Goal: Find specific page/section: Find specific page/section

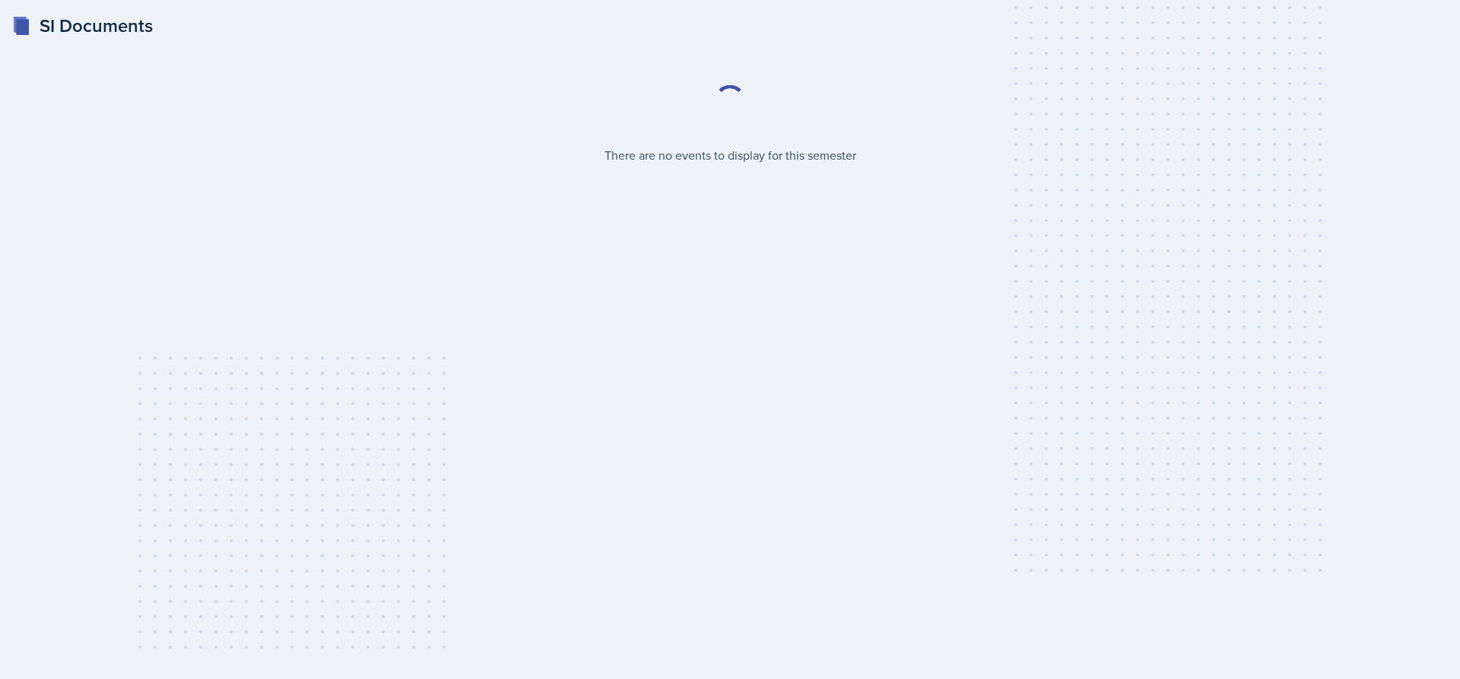
select select "2bed604d-1099-4043-b1bc-2365e8740244"
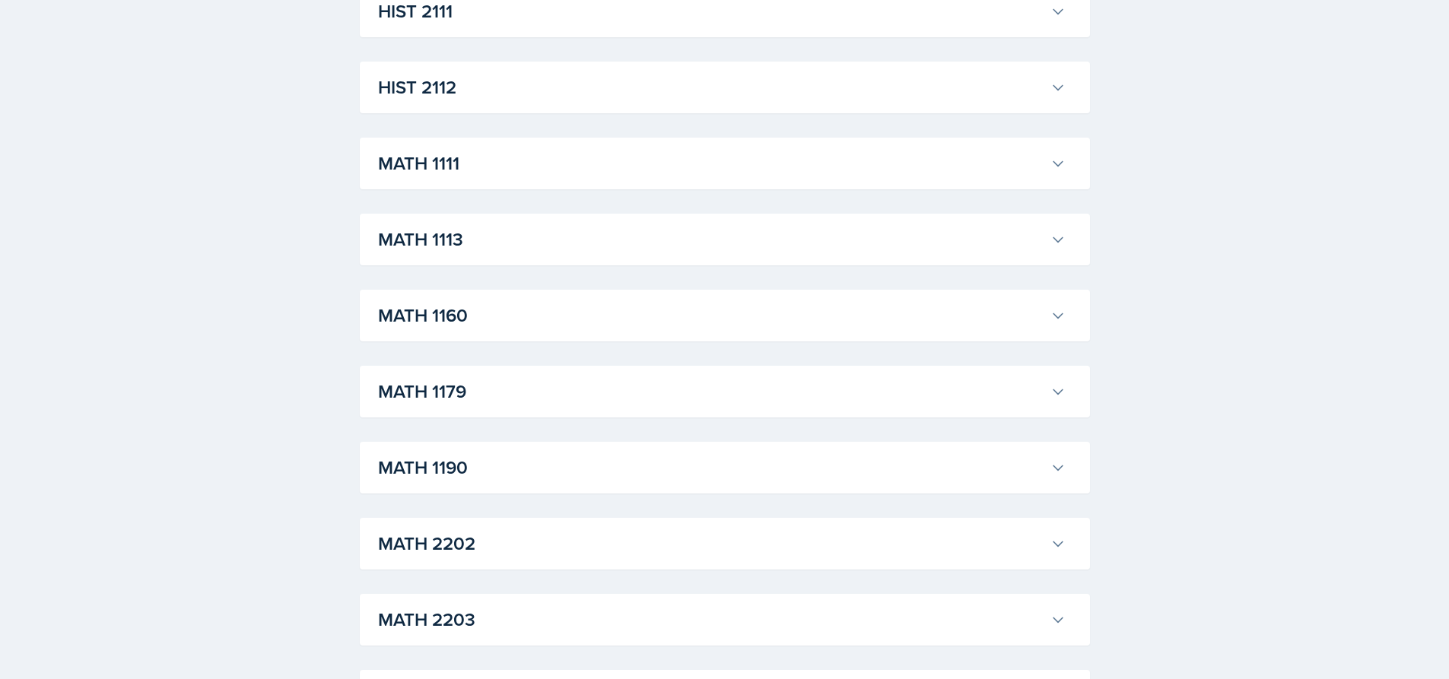
scroll to position [1369, 0]
click at [456, 460] on h3 "MATH 2202" at bounding box center [711, 467] width 666 height 27
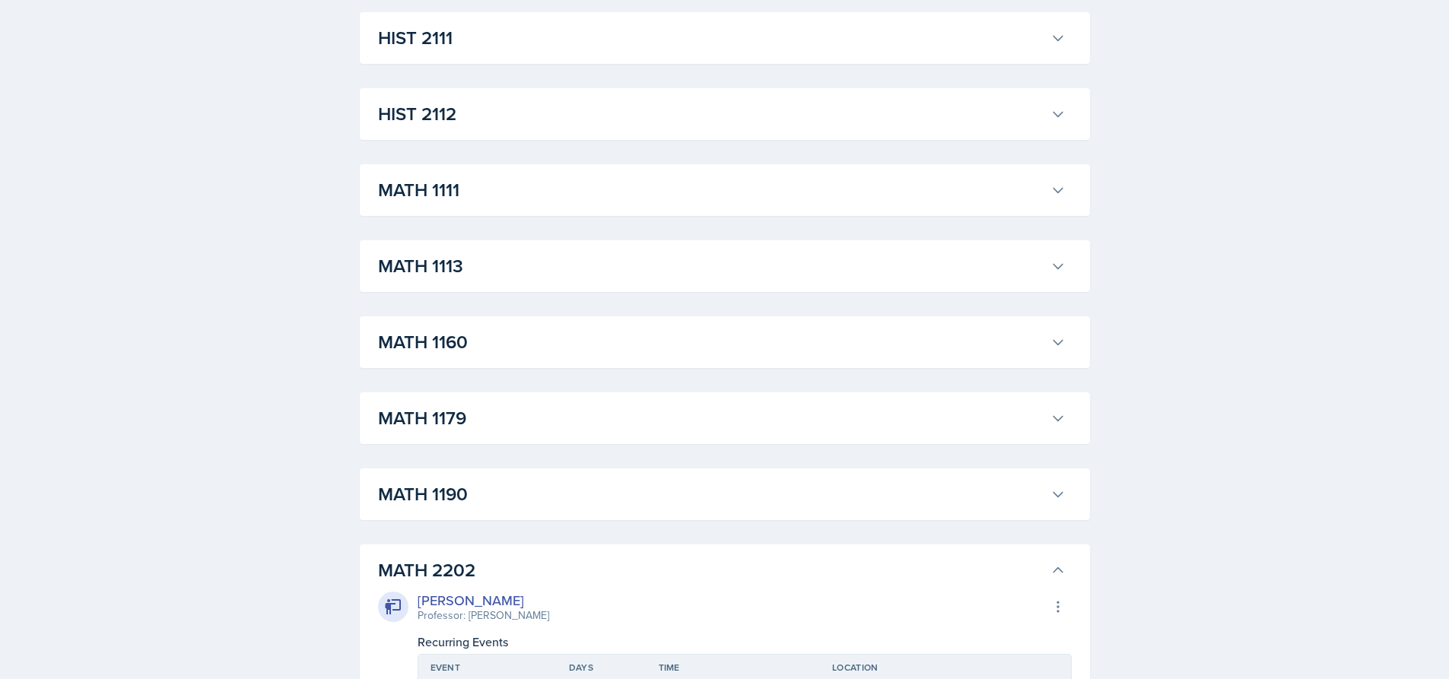
scroll to position [1293, 0]
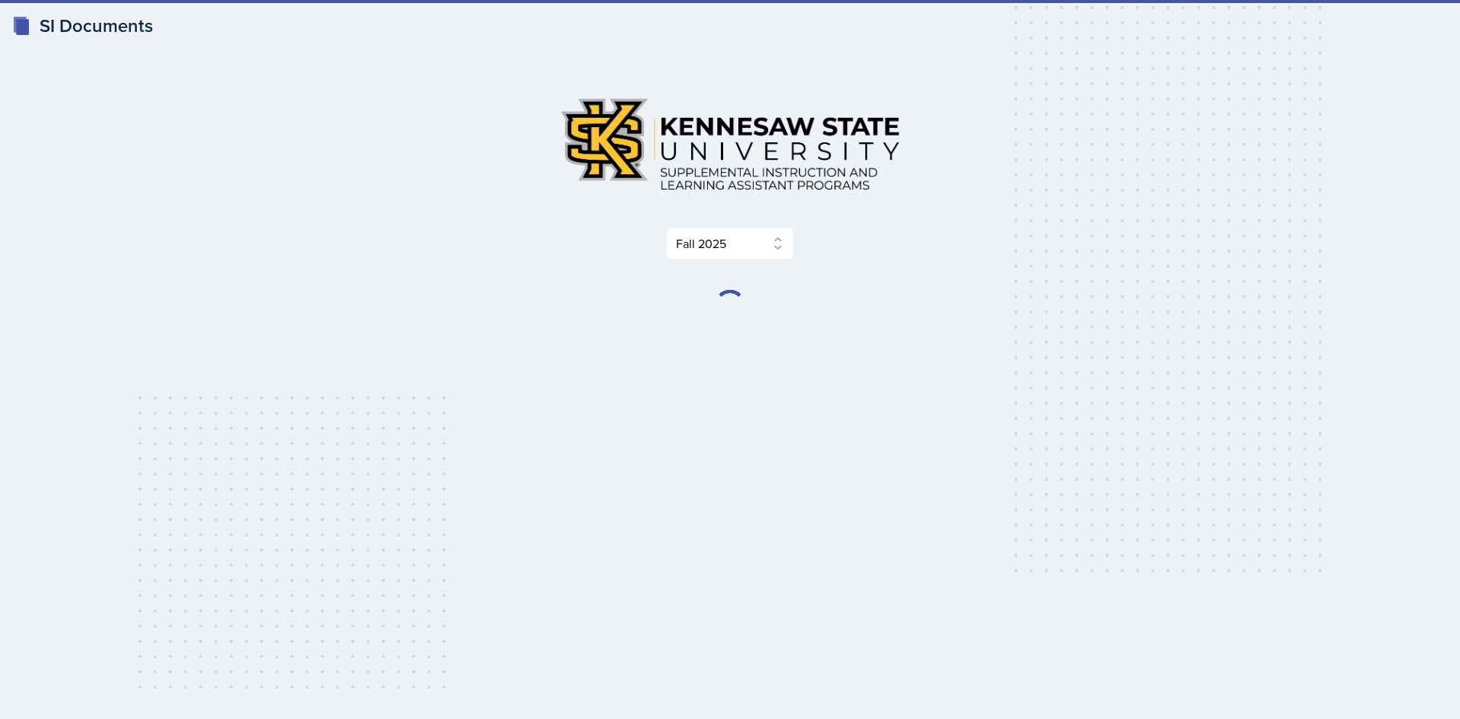
select select "2bed604d-1099-4043-b1bc-2365e8740244"
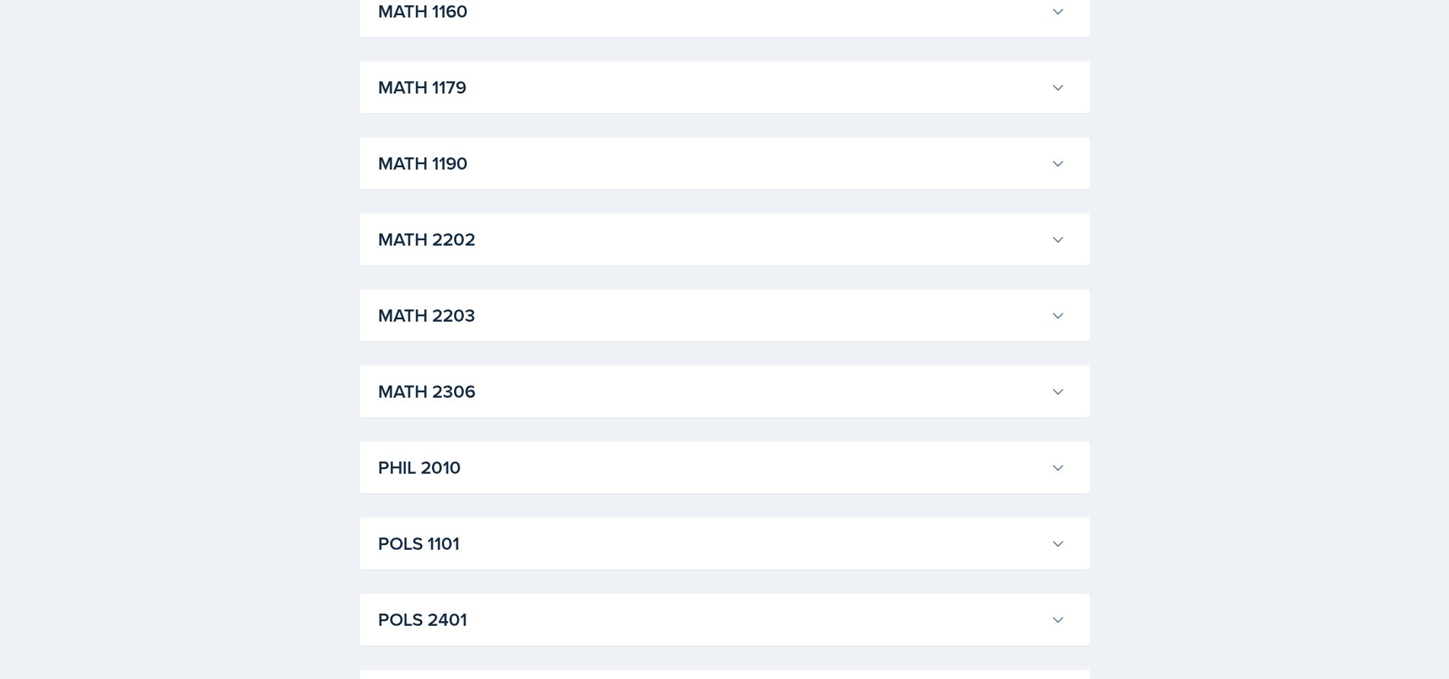
scroll to position [1673, 0]
click at [513, 154] on h3 "MATH 2202" at bounding box center [711, 163] width 666 height 27
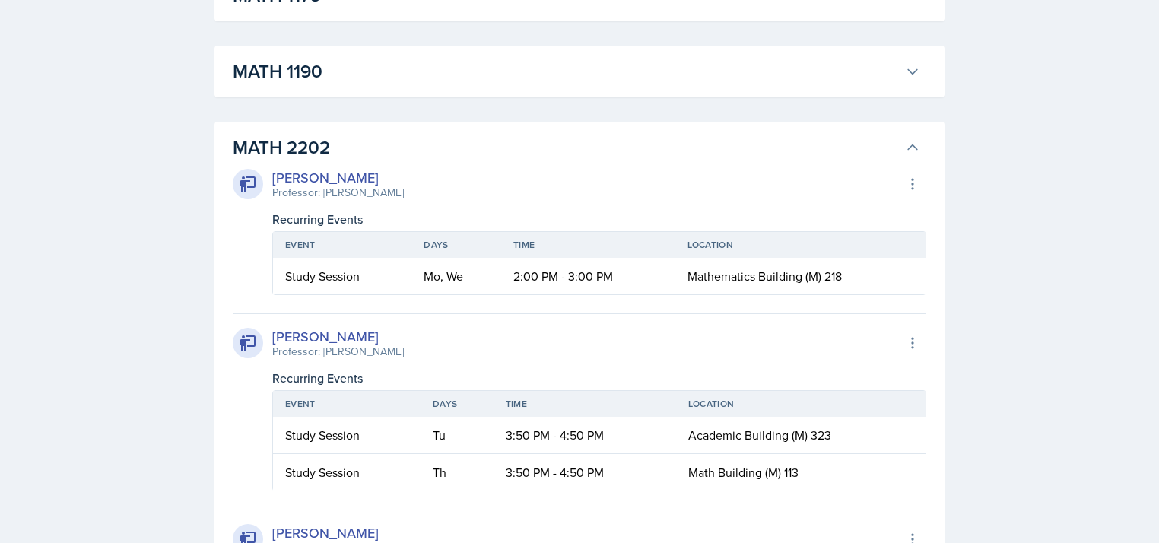
scroll to position [1688, 0]
